Goal: Share content

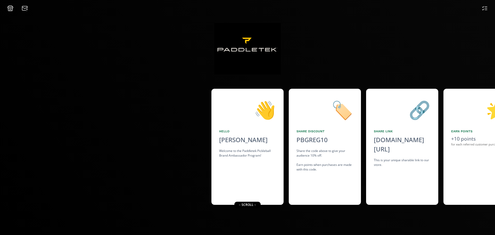
click at [405, 183] on div "🔗 Share Link [DOMAIN_NAME][URL] click to copy This is your unique sharable link…" at bounding box center [402, 147] width 72 height 116
click at [398, 190] on div "🔗 Share Link alto.to/A4Y8J click to copy This is your unique sharable link to o…" at bounding box center [402, 147] width 72 height 116
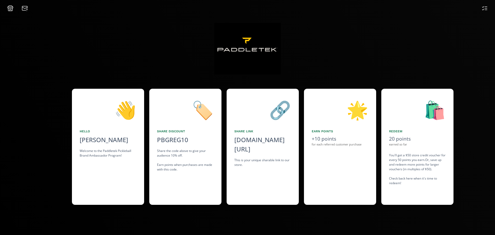
scroll to position [0, 155]
